Goal: Transaction & Acquisition: Subscribe to service/newsletter

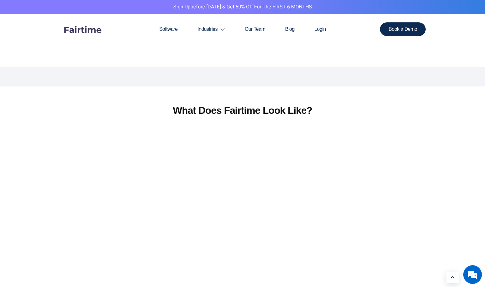
scroll to position [900, 0]
